Goal: Find specific fact: Find specific fact

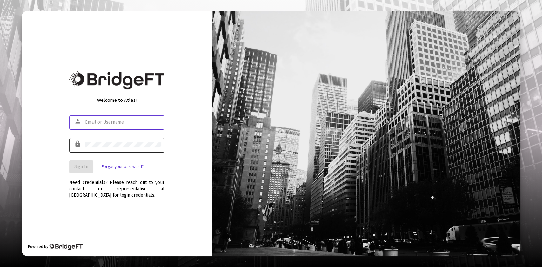
type input "jesse@fortune45.com"
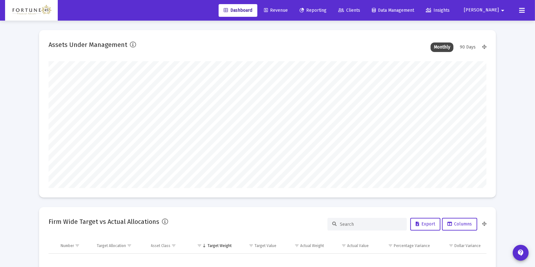
scroll to position [127, 438]
type input "[DATE]"
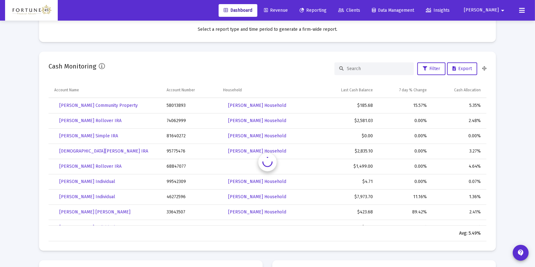
scroll to position [127, 204]
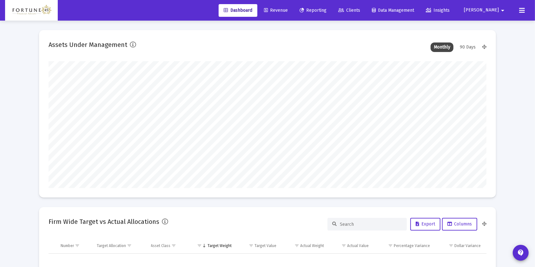
scroll to position [127, 438]
type input "[DATE]"
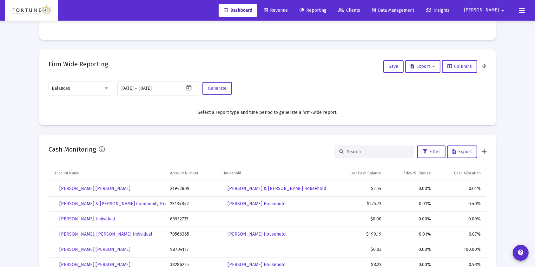
scroll to position [338, 0]
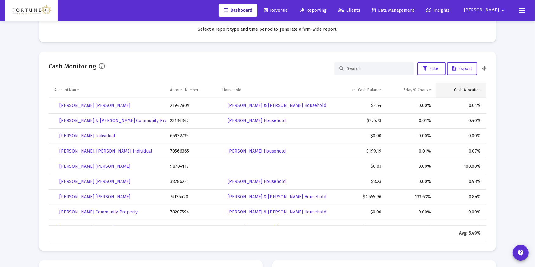
click at [478, 89] on div "Cash Allocation" at bounding box center [467, 90] width 27 height 5
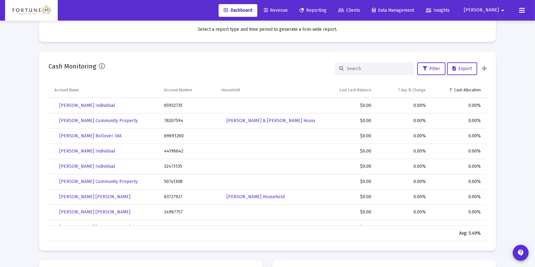
click at [478, 89] on div "Cash Allocation" at bounding box center [467, 90] width 27 height 5
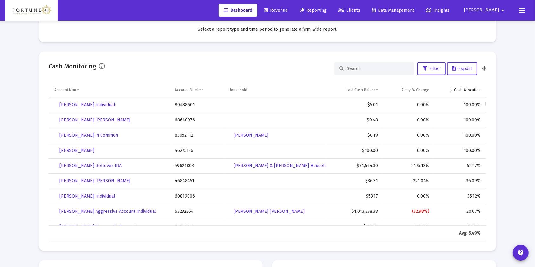
scroll to position [495, 0]
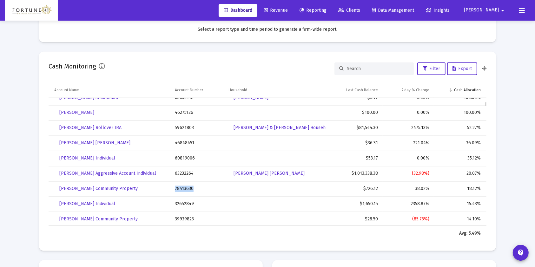
drag, startPoint x: 194, startPoint y: 189, endPoint x: 175, endPoint y: 187, distance: 18.5
click at [175, 187] on td "78413630" at bounding box center [197, 189] width 54 height 15
copy td "78413630"
